Goal: Task Accomplishment & Management: Manage account settings

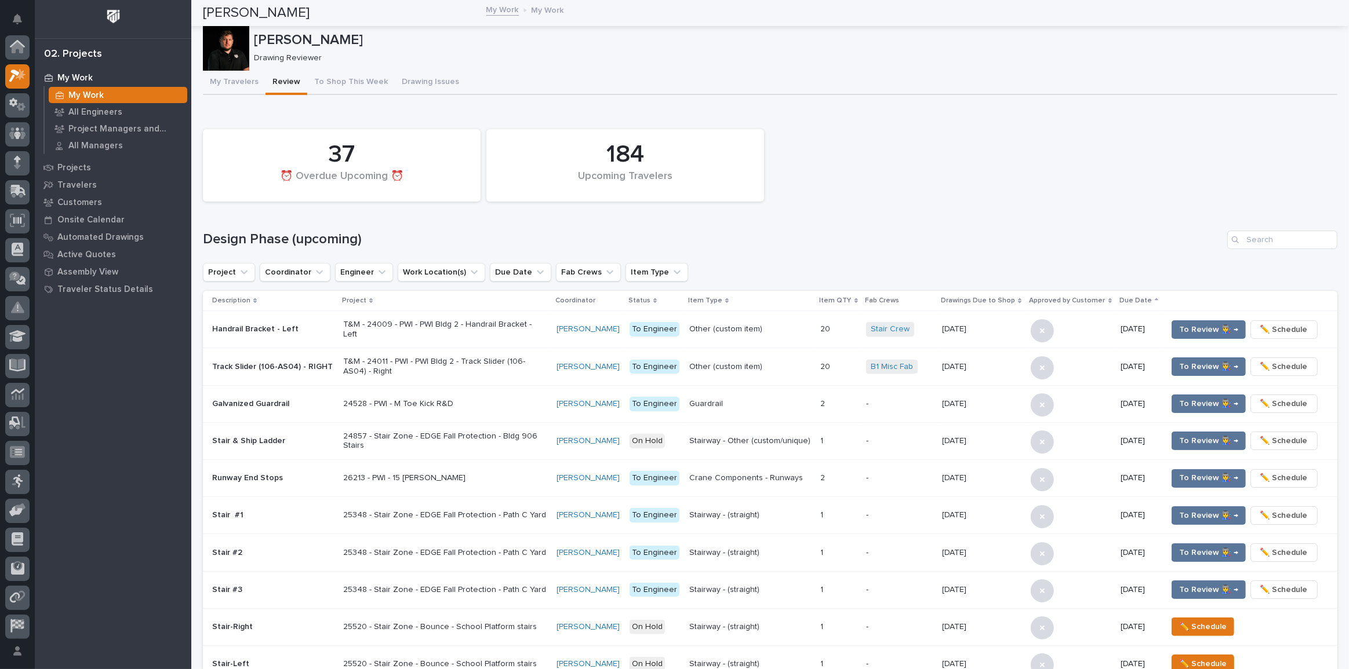
scroll to position [29, 0]
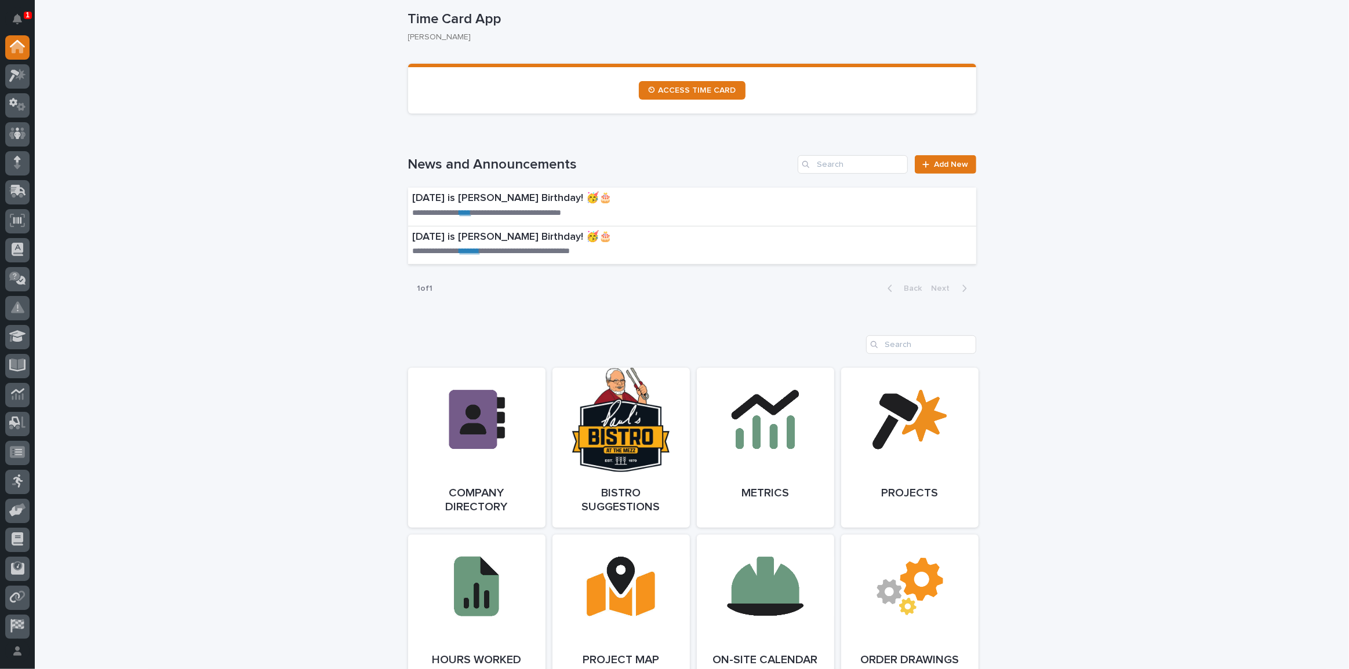
scroll to position [360, 0]
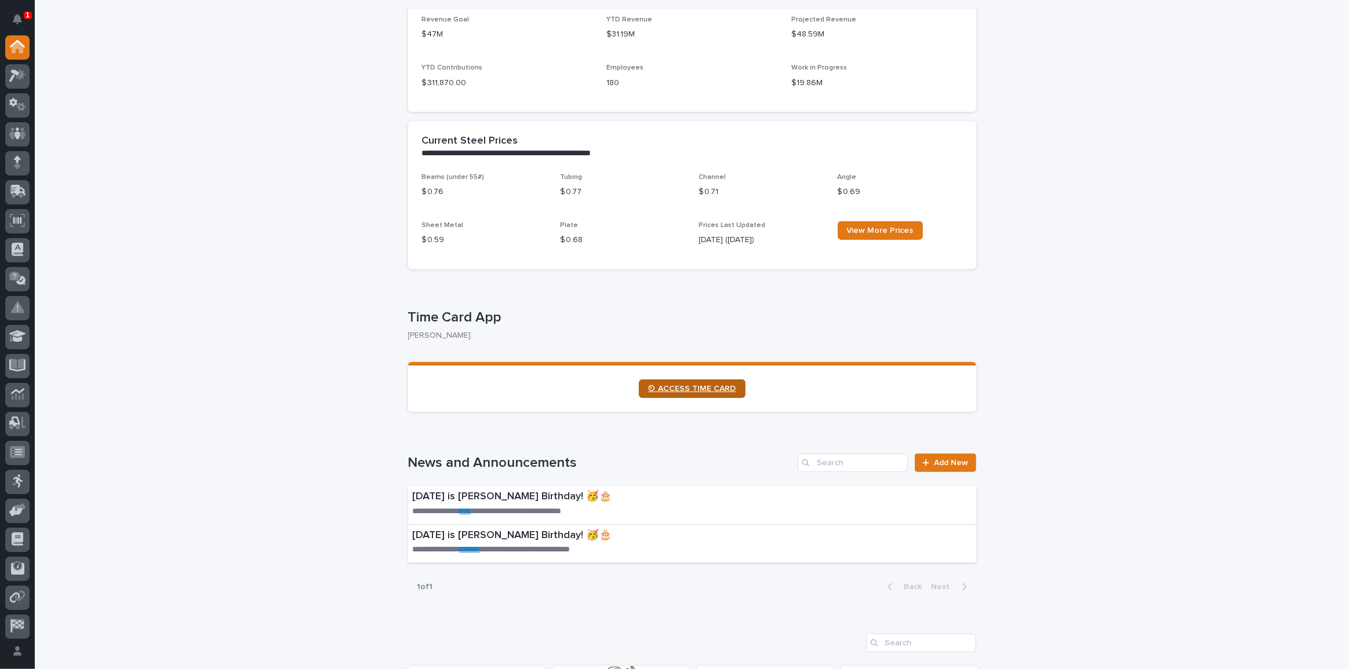
click at [679, 389] on span "⏲ ACCESS TIME CARD" at bounding box center [692, 389] width 88 height 8
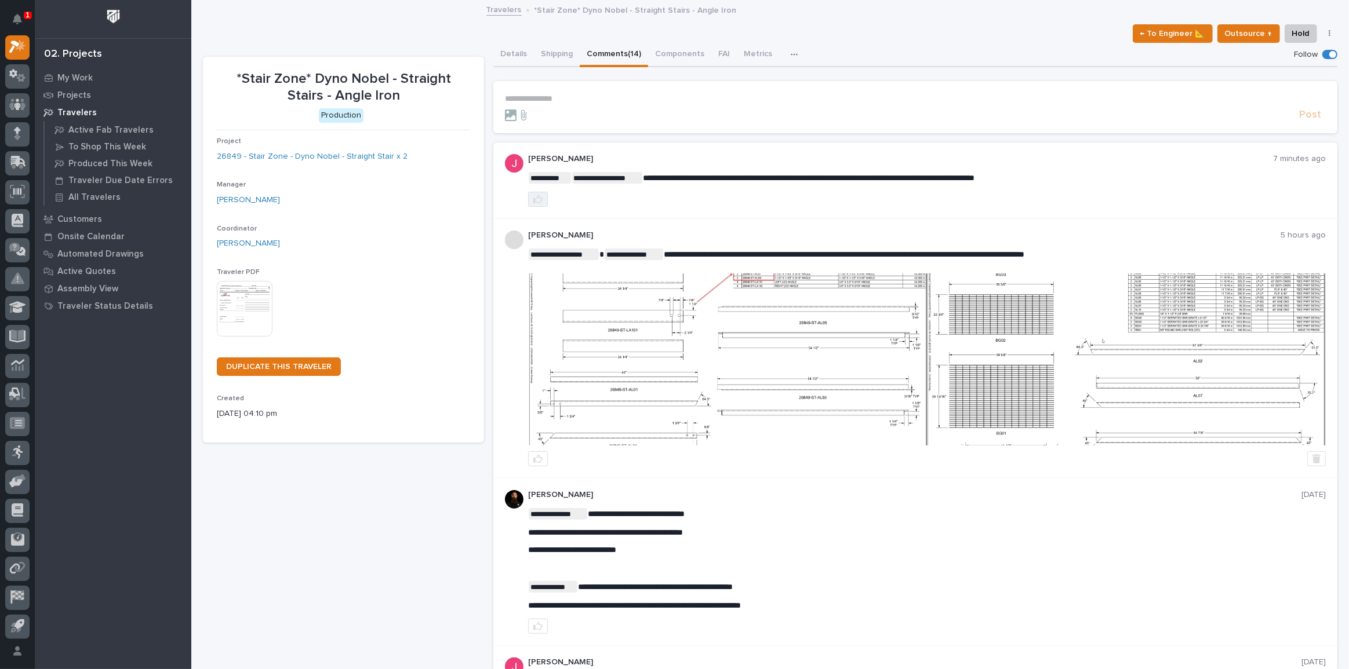
click at [537, 195] on icon "button" at bounding box center [537, 199] width 9 height 8
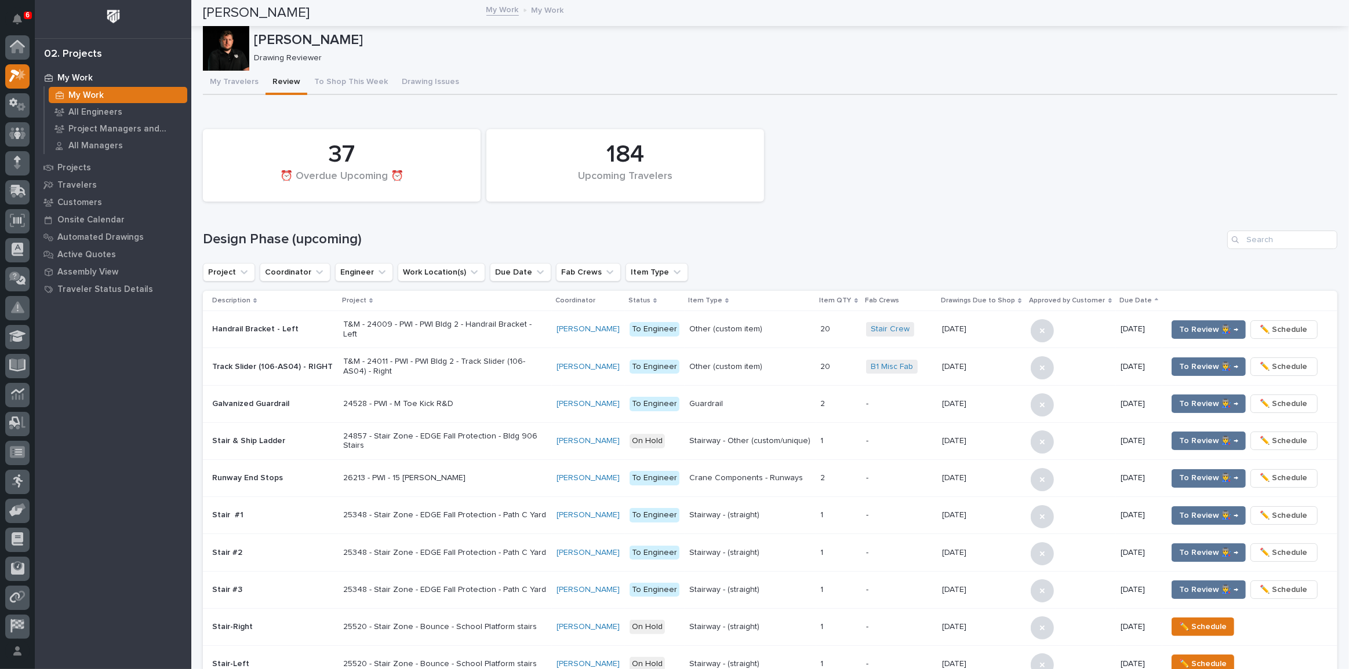
scroll to position [29, 0]
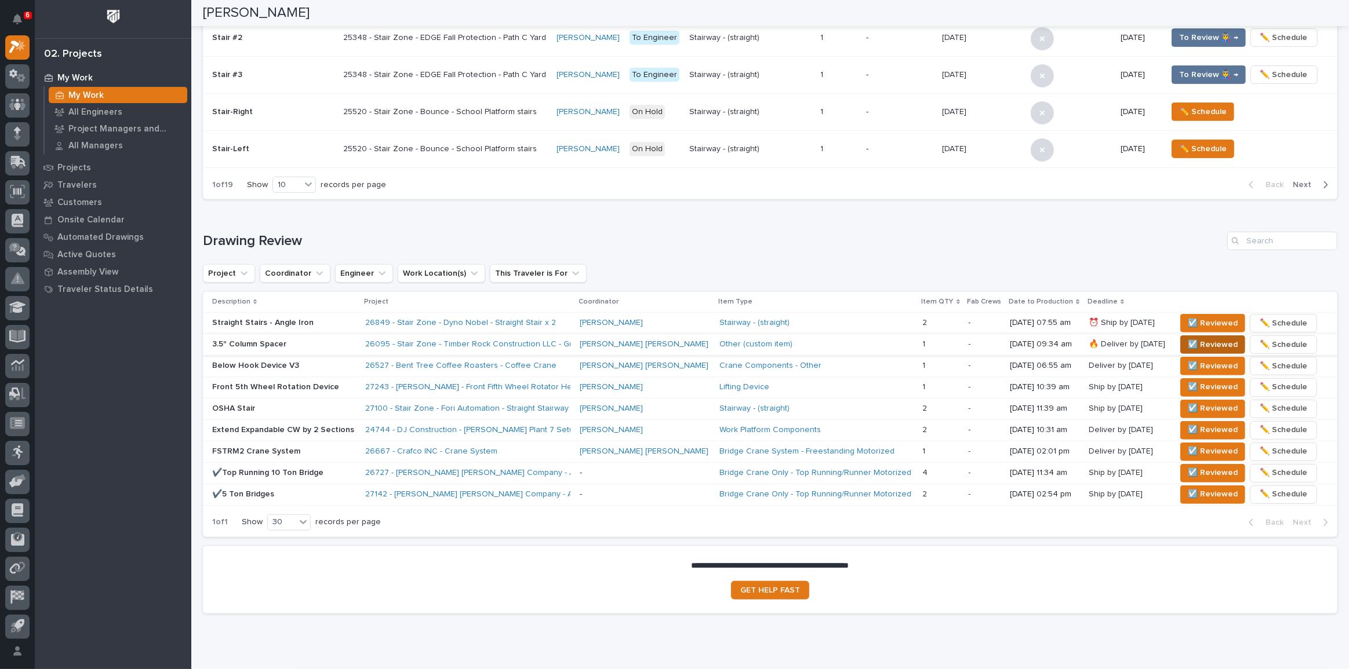
click at [1188, 345] on span "☑️ Reviewed" at bounding box center [1213, 345] width 50 height 14
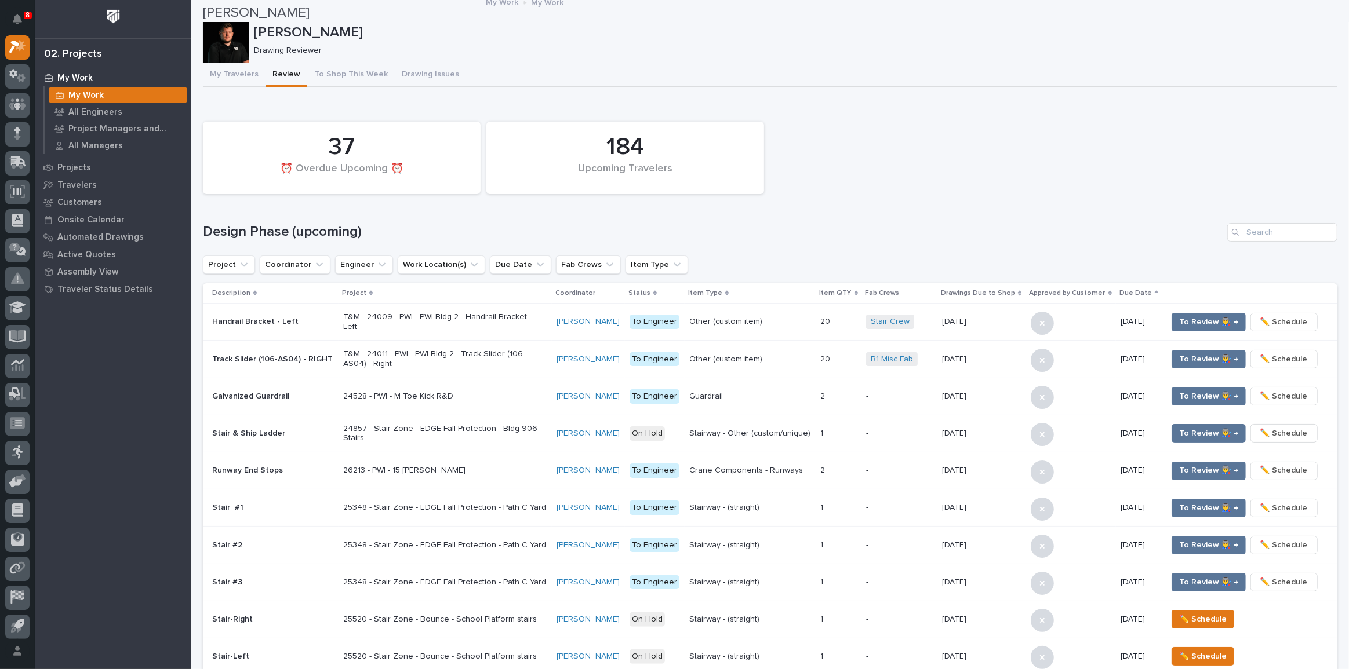
scroll to position [0, 0]
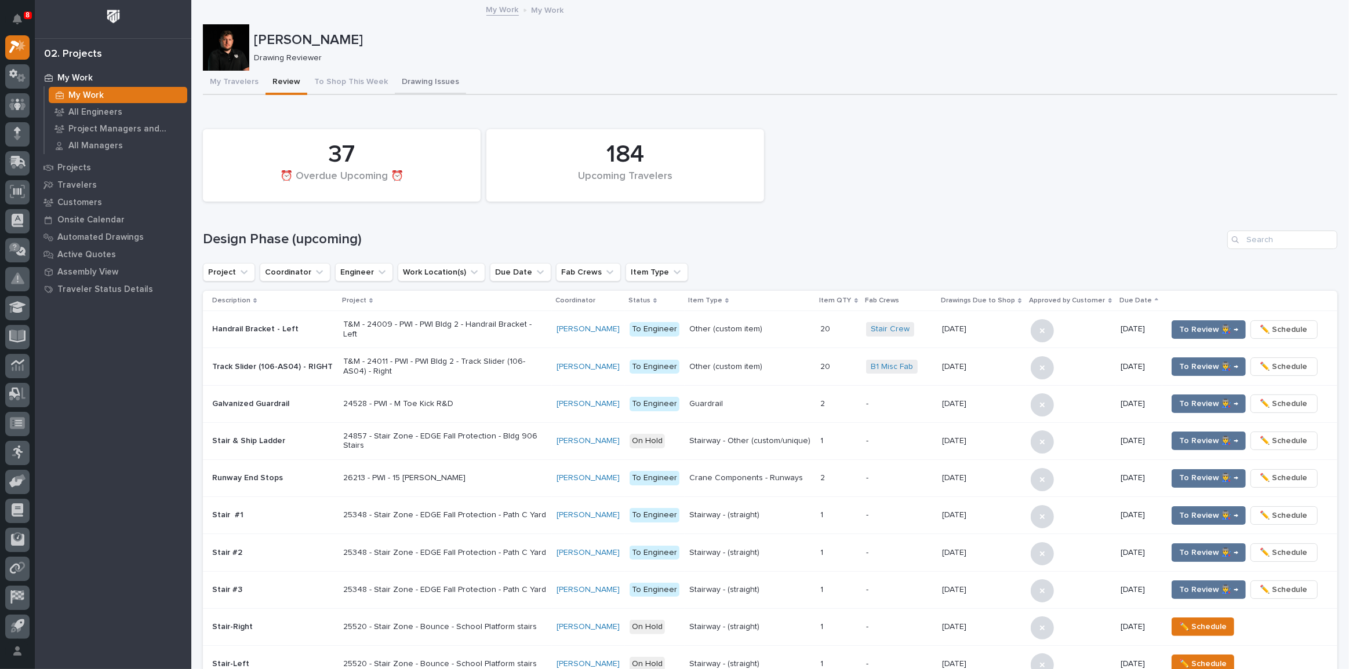
click at [421, 81] on button "Drawing Issues" at bounding box center [430, 83] width 71 height 24
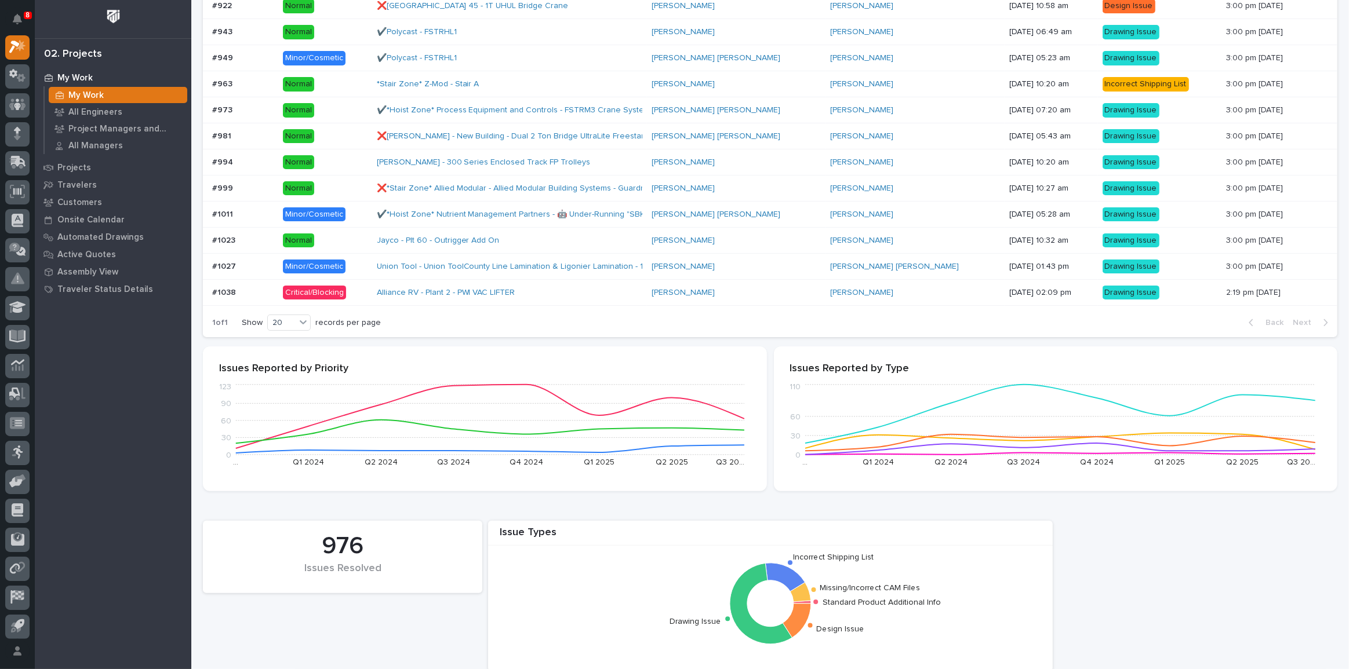
scroll to position [421, 0]
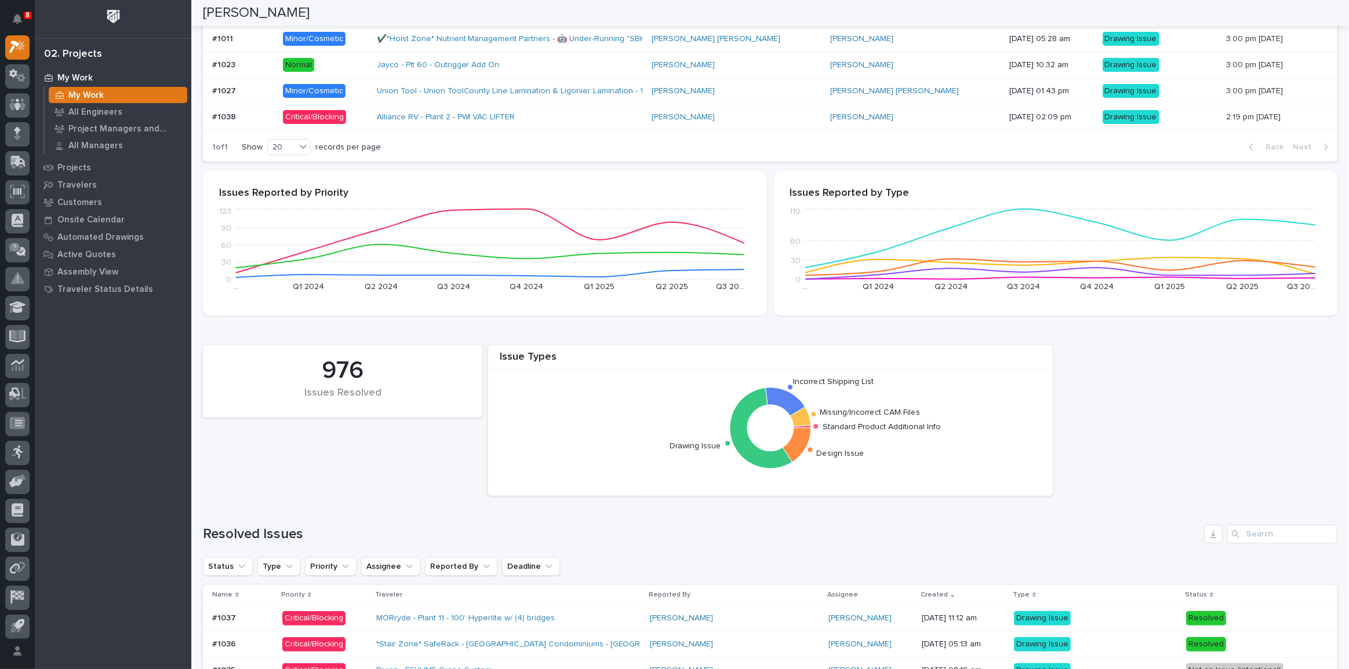
click at [571, 112] on div "Alliance RV - Plant 2 - PWI VAC LIFTER" at bounding box center [478, 117] width 203 height 10
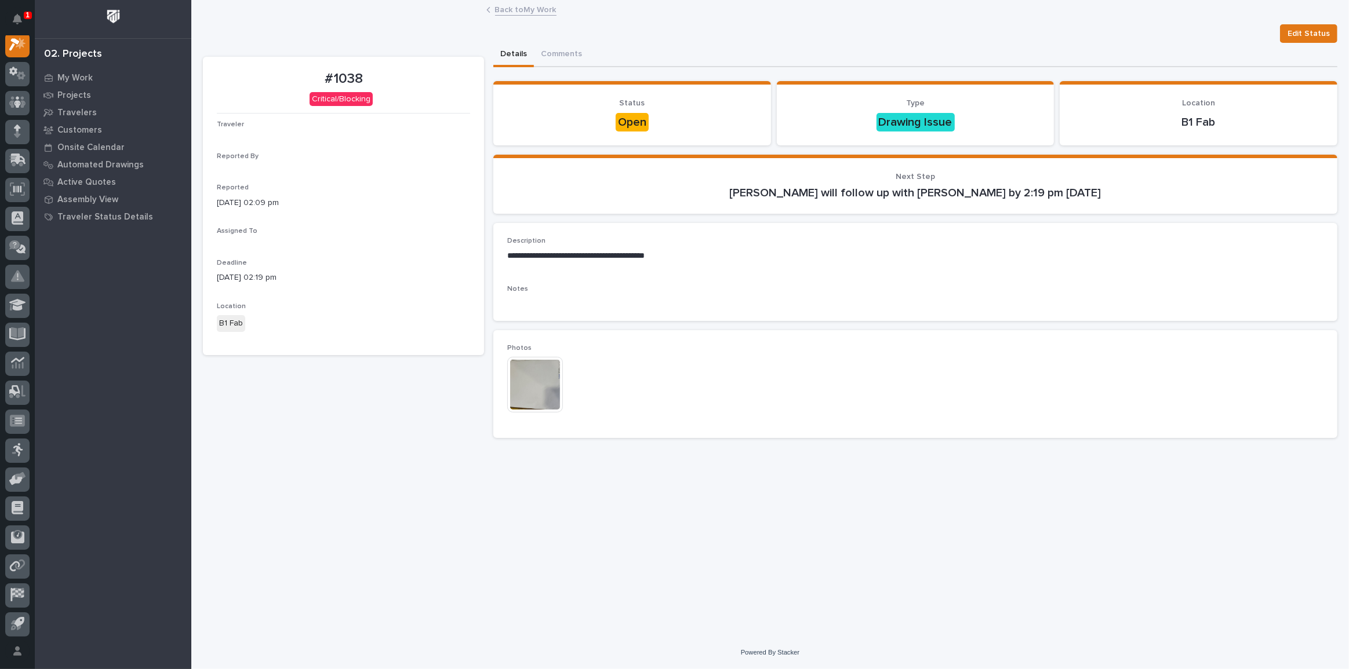
scroll to position [29, 0]
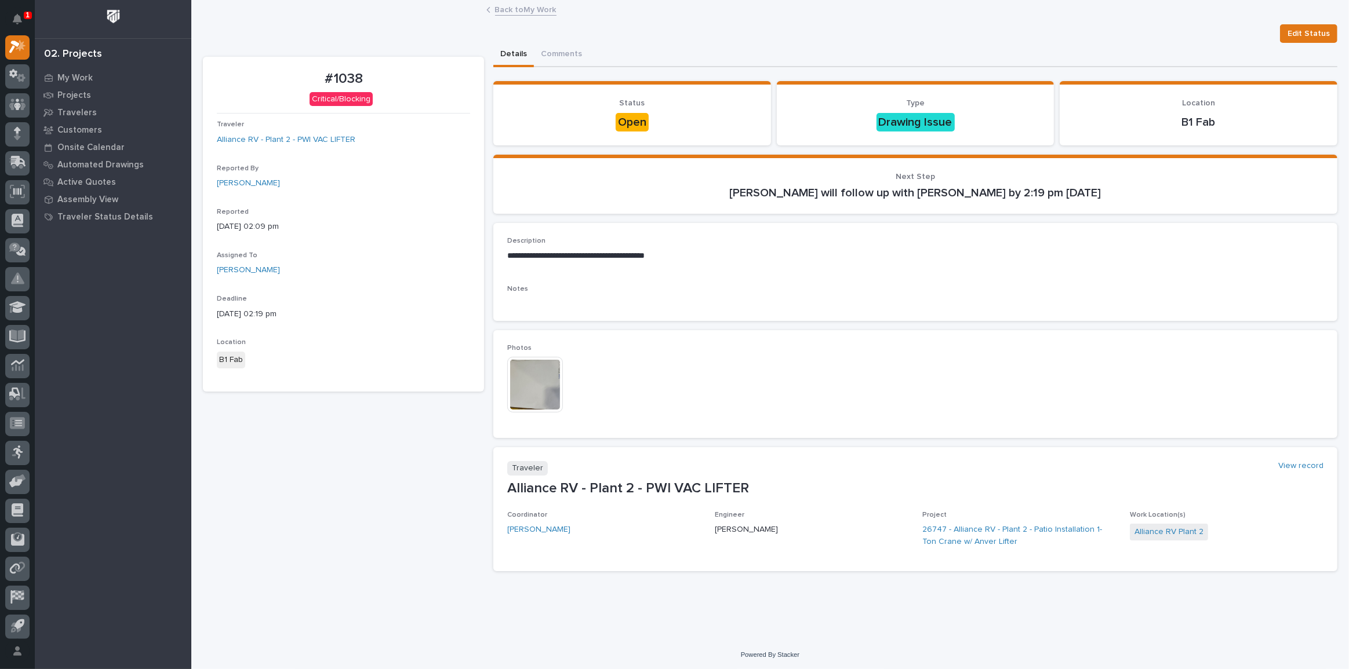
click at [538, 388] on img at bounding box center [535, 385] width 56 height 56
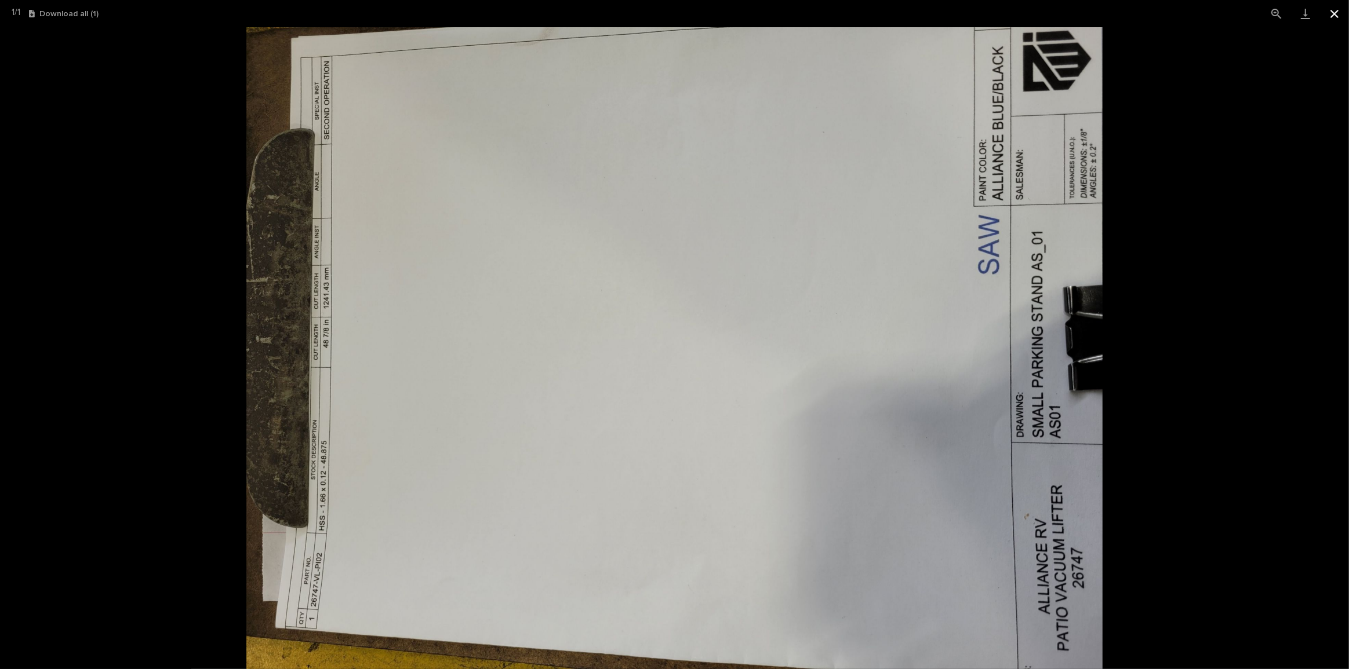
click at [1322, 12] on button "Close gallery" at bounding box center [1334, 13] width 29 height 27
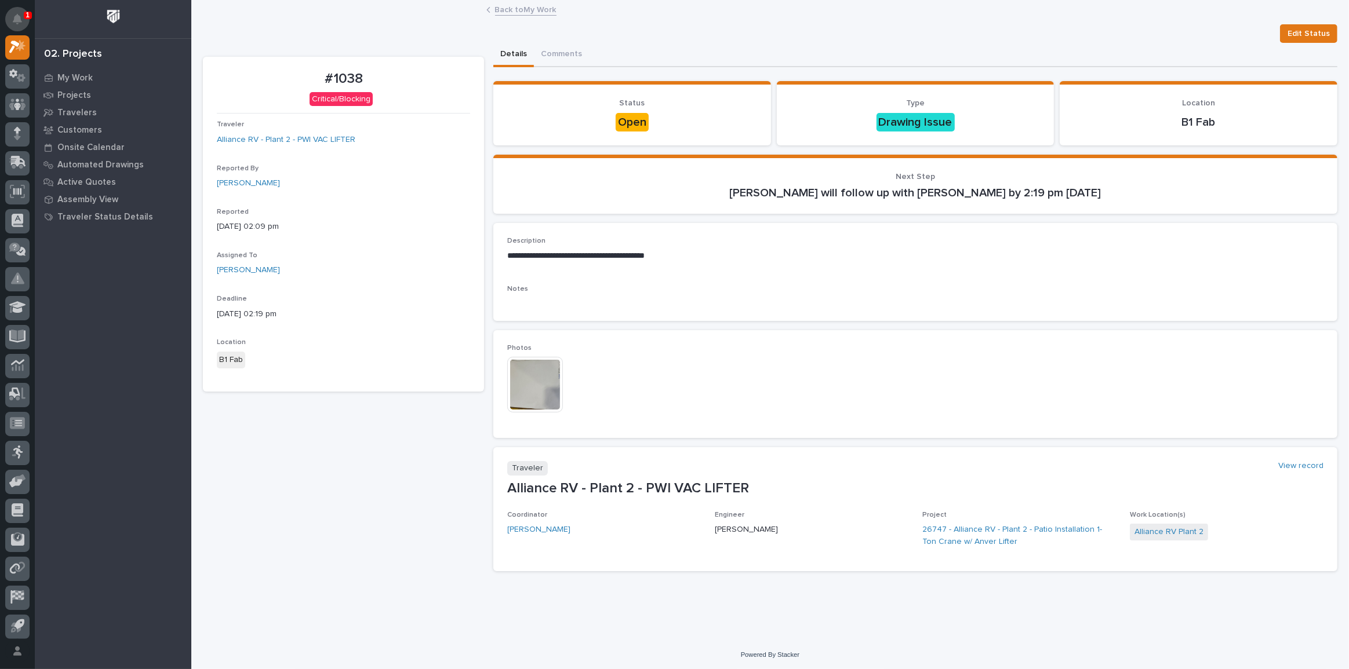
click at [26, 26] on button "Notifications" at bounding box center [17, 19] width 24 height 24
click at [31, 12] on div "My Settings Log Out" at bounding box center [17, 334] width 35 height 669
click at [23, 15] on button "Notifications" at bounding box center [17, 19] width 24 height 24
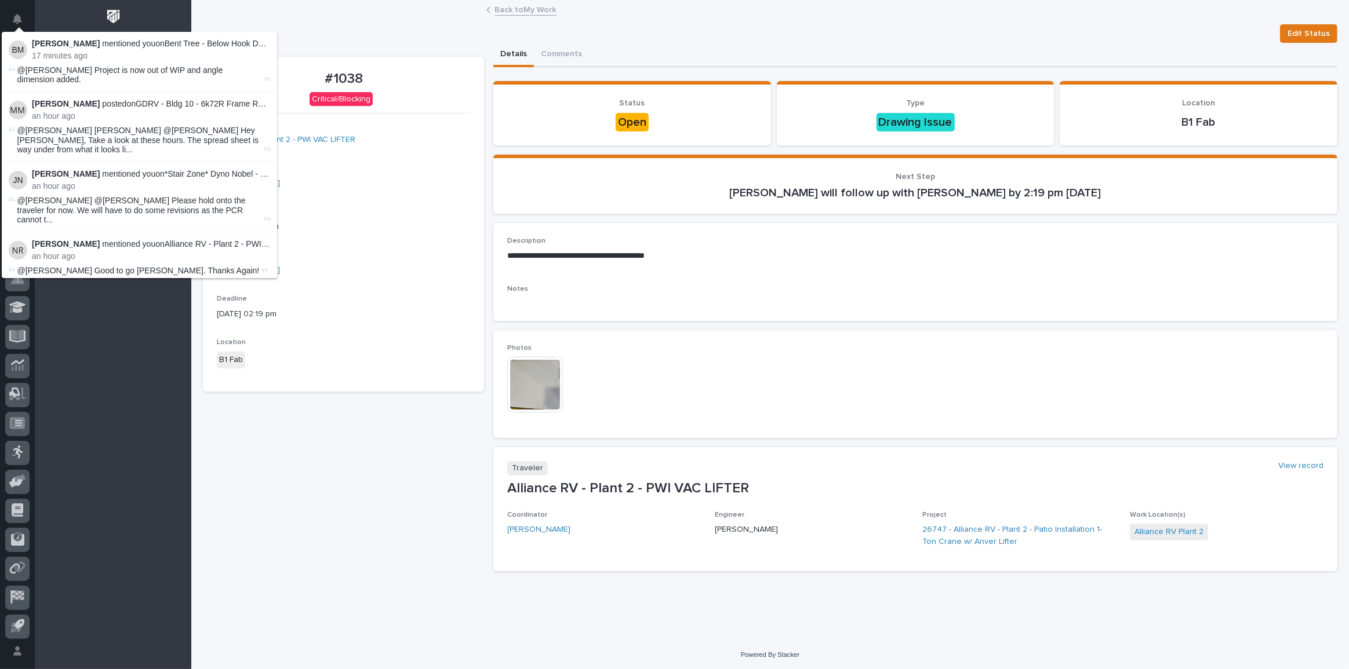
drag, startPoint x: 47, startPoint y: 3, endPoint x: 162, endPoint y: 319, distance: 336.3
click at [162, 319] on div "My Work Projects Travelers Customers Onsite Calendar Automated Drawings Active …" at bounding box center [113, 369] width 156 height 600
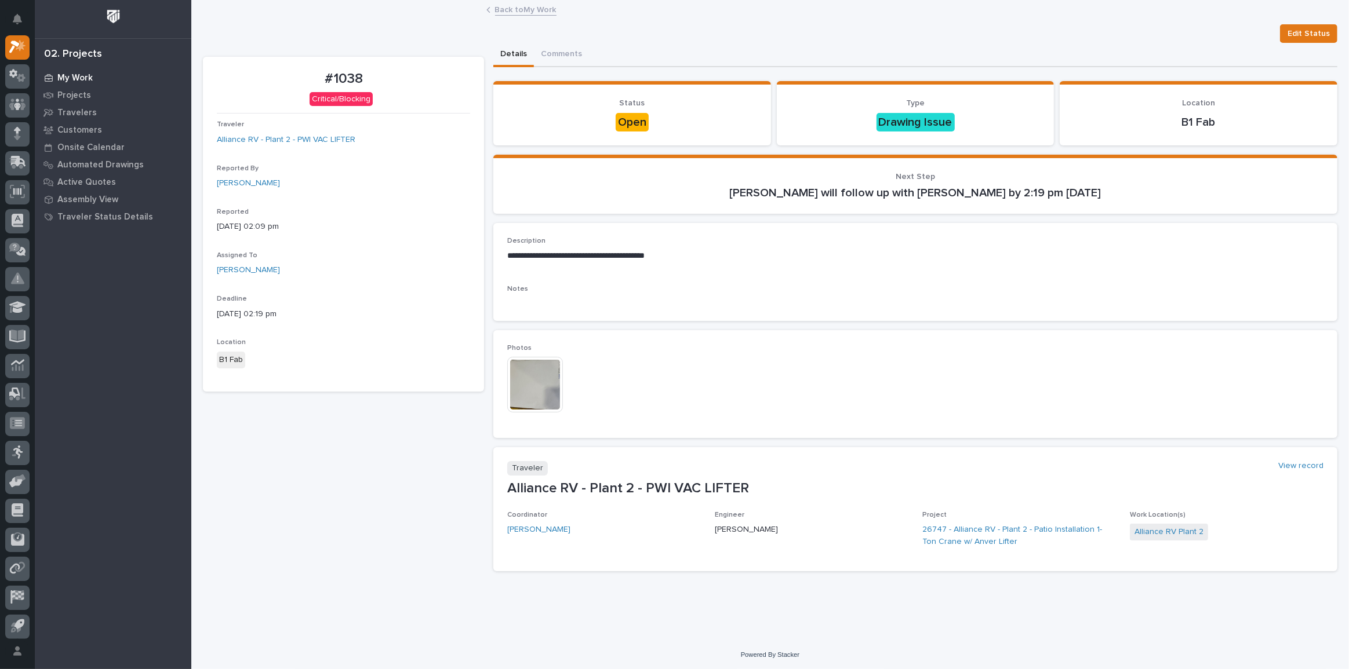
click at [86, 73] on p "My Work" at bounding box center [74, 78] width 35 height 10
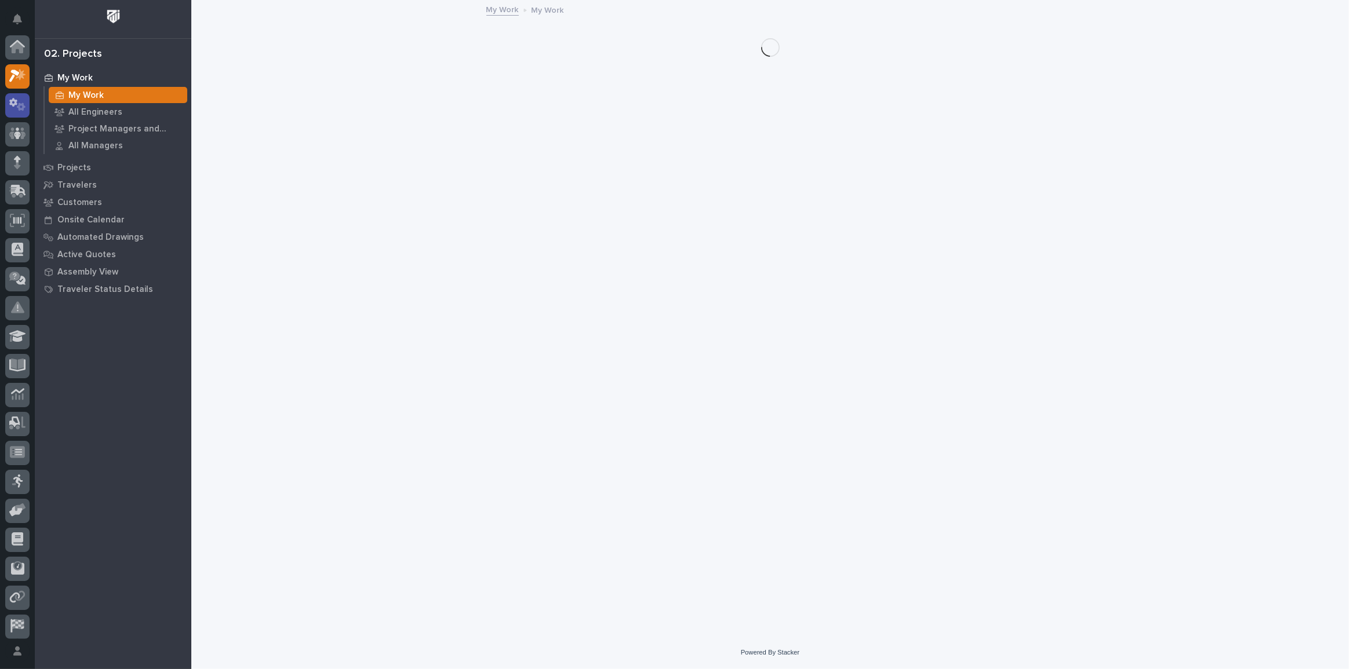
scroll to position [29, 0]
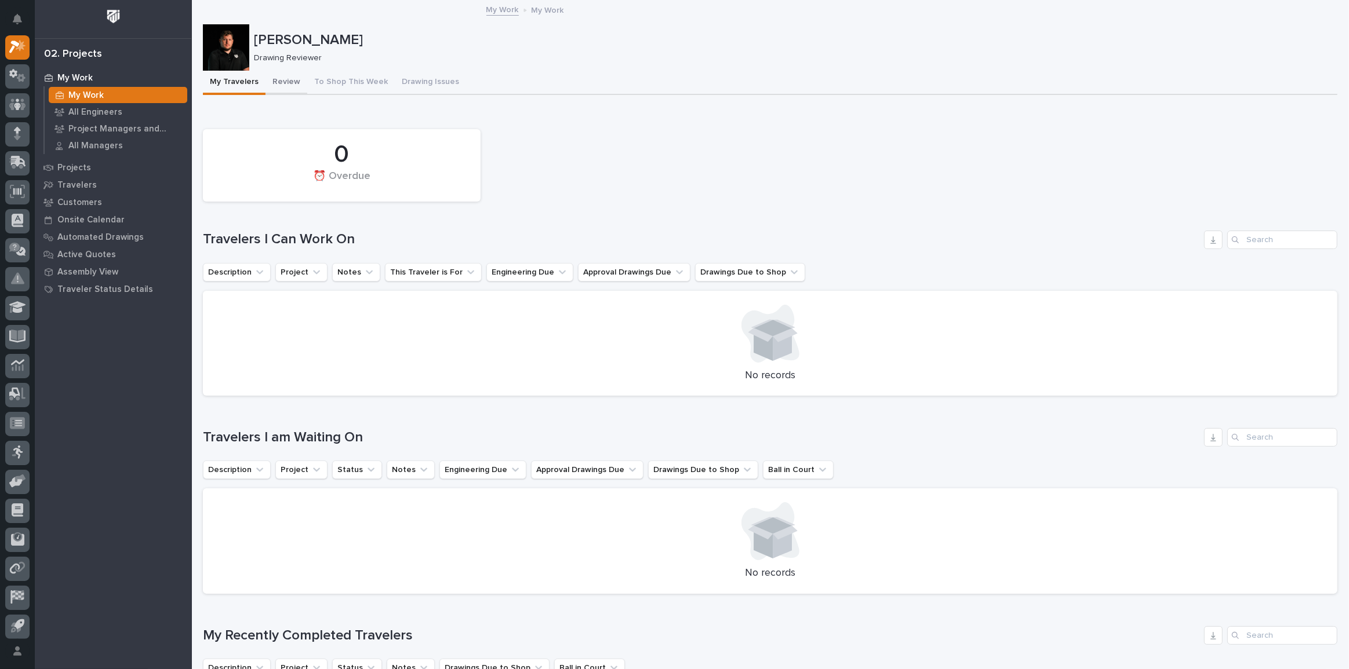
click at [284, 85] on button "Review" at bounding box center [286, 83] width 42 height 24
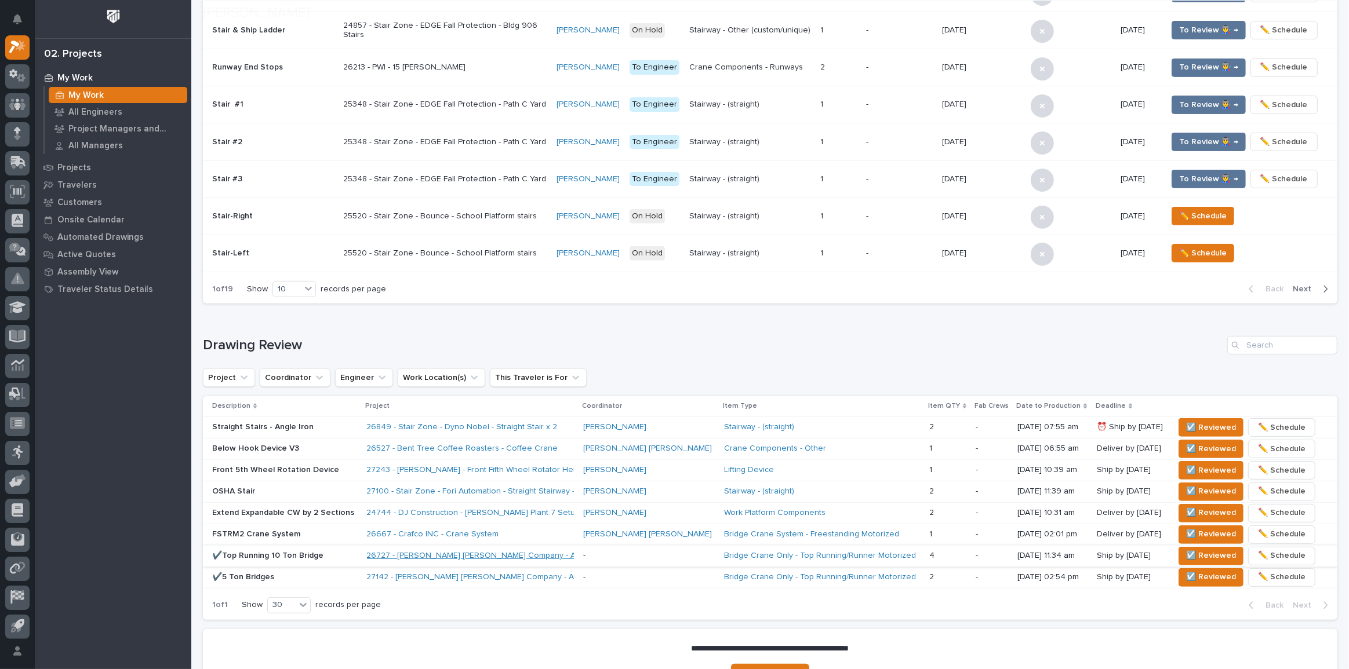
scroll to position [474, 0]
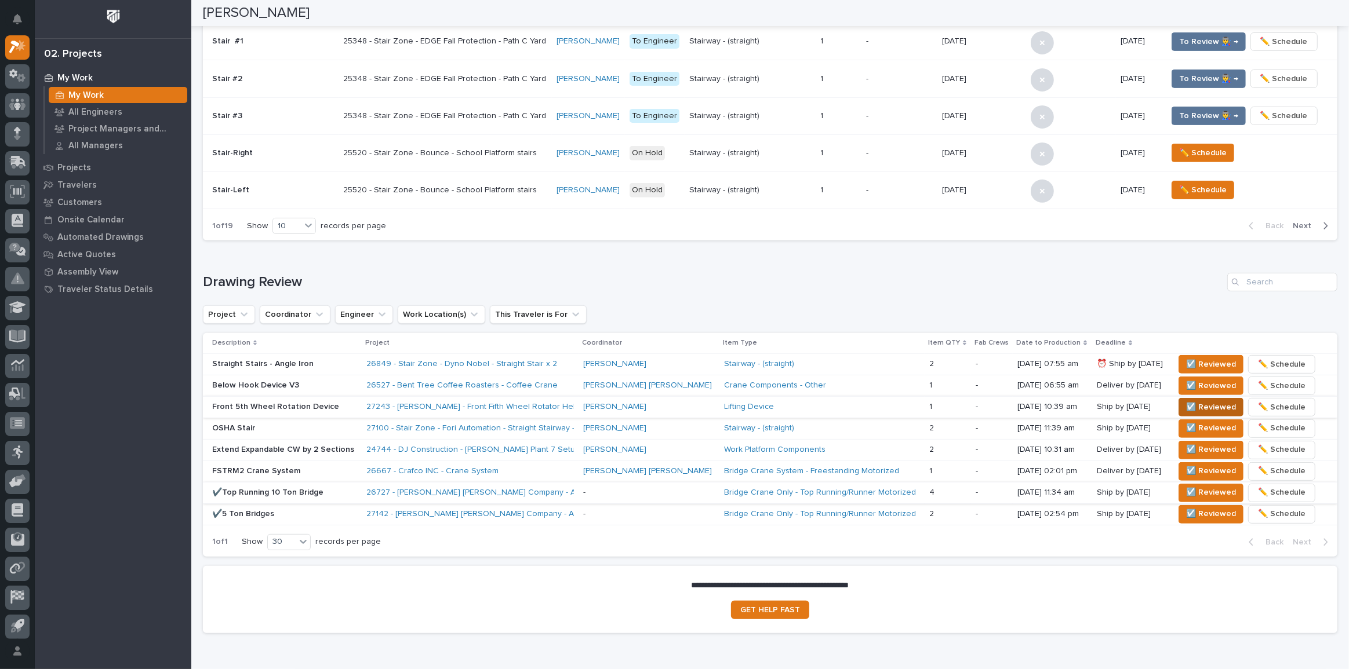
click at [1186, 400] on span "☑️ Reviewed" at bounding box center [1211, 407] width 50 height 14
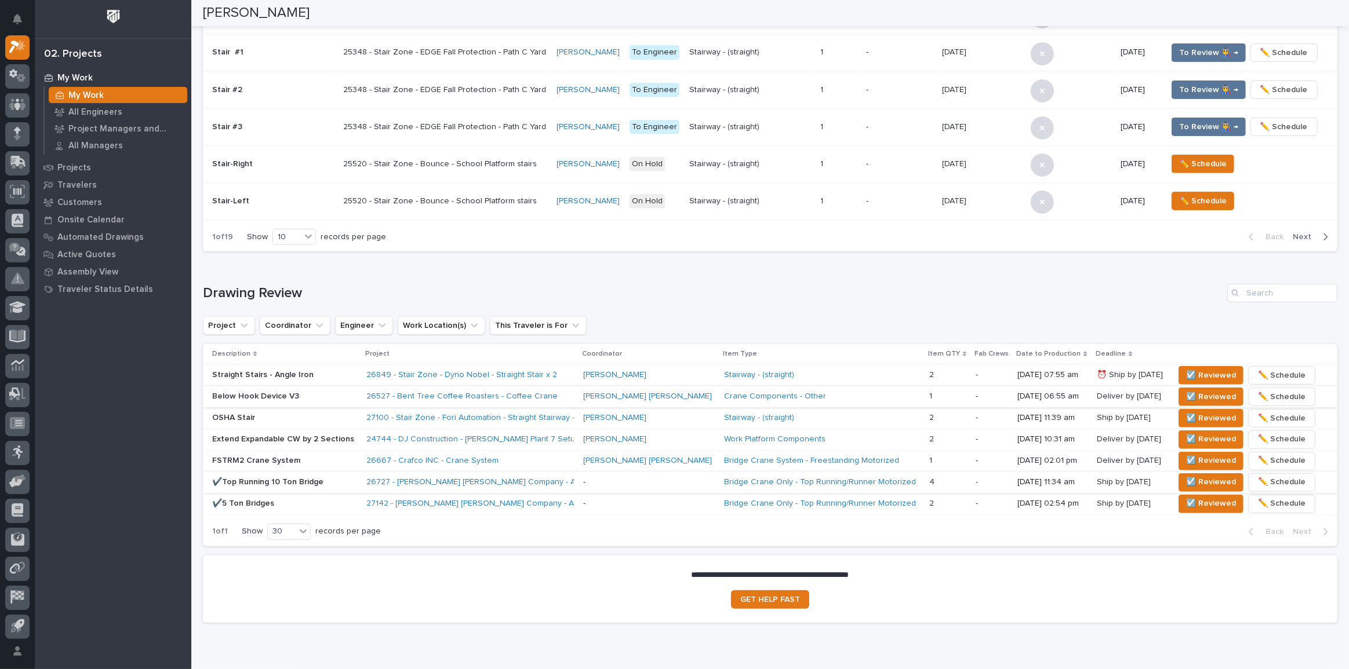
scroll to position [515, 0]
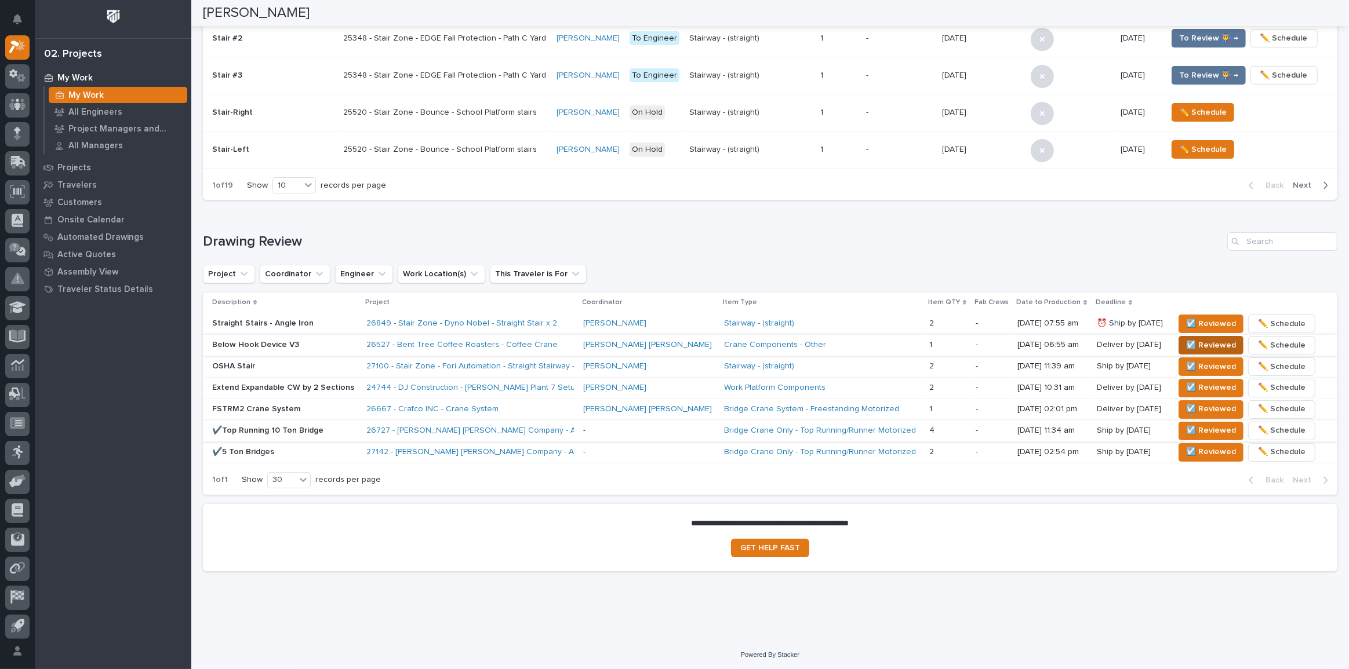
click at [1178, 337] on button "☑️ Reviewed" at bounding box center [1210, 345] width 65 height 19
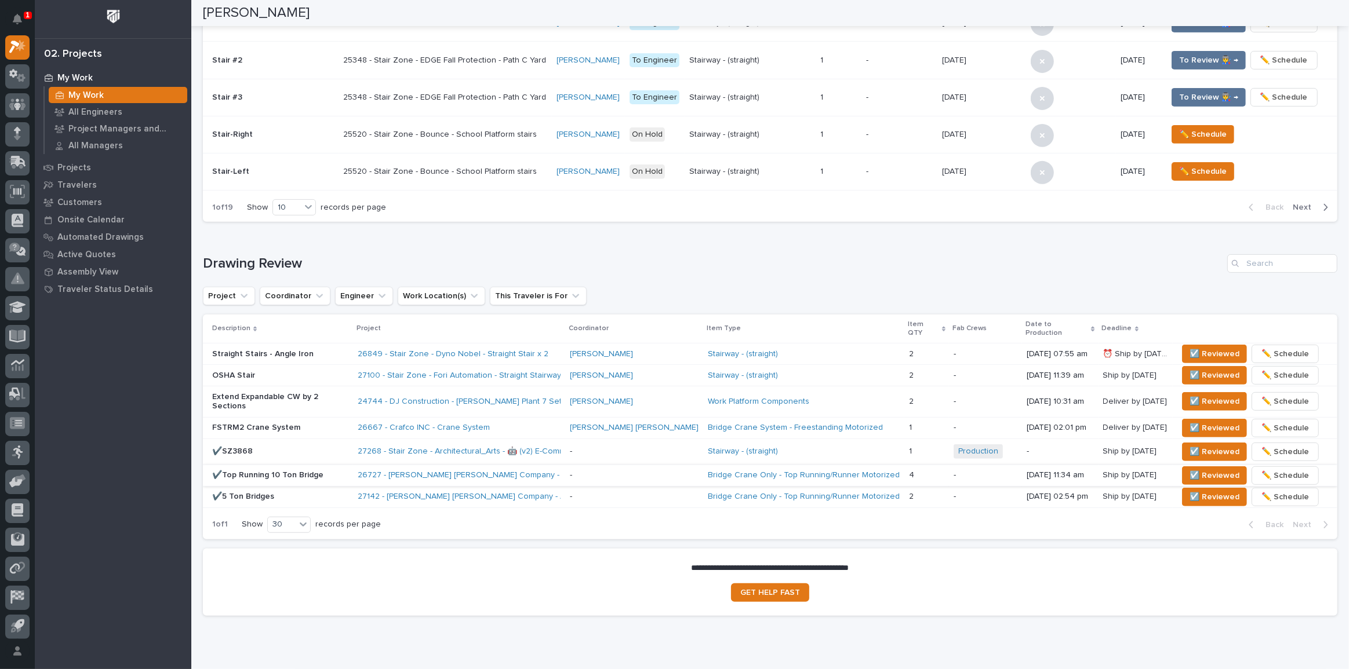
scroll to position [517, 0]
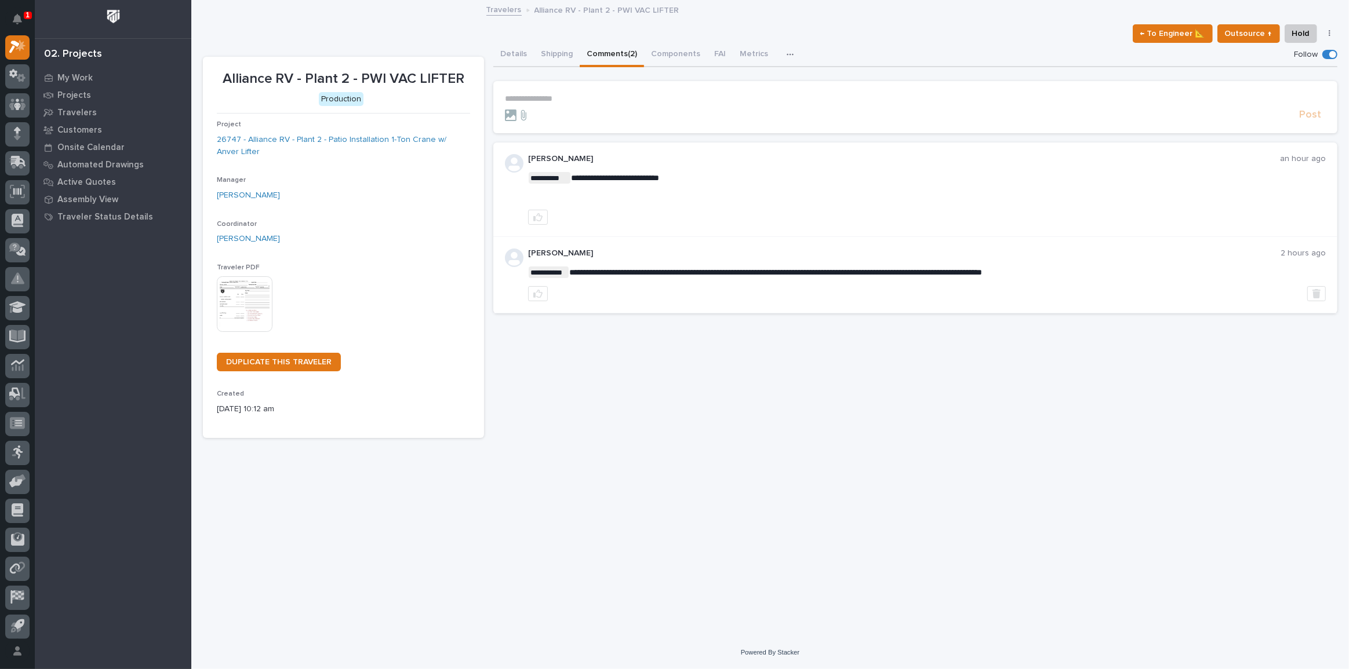
click at [537, 219] on icon "button" at bounding box center [537, 217] width 9 height 9
